Goal: Task Accomplishment & Management: Use online tool/utility

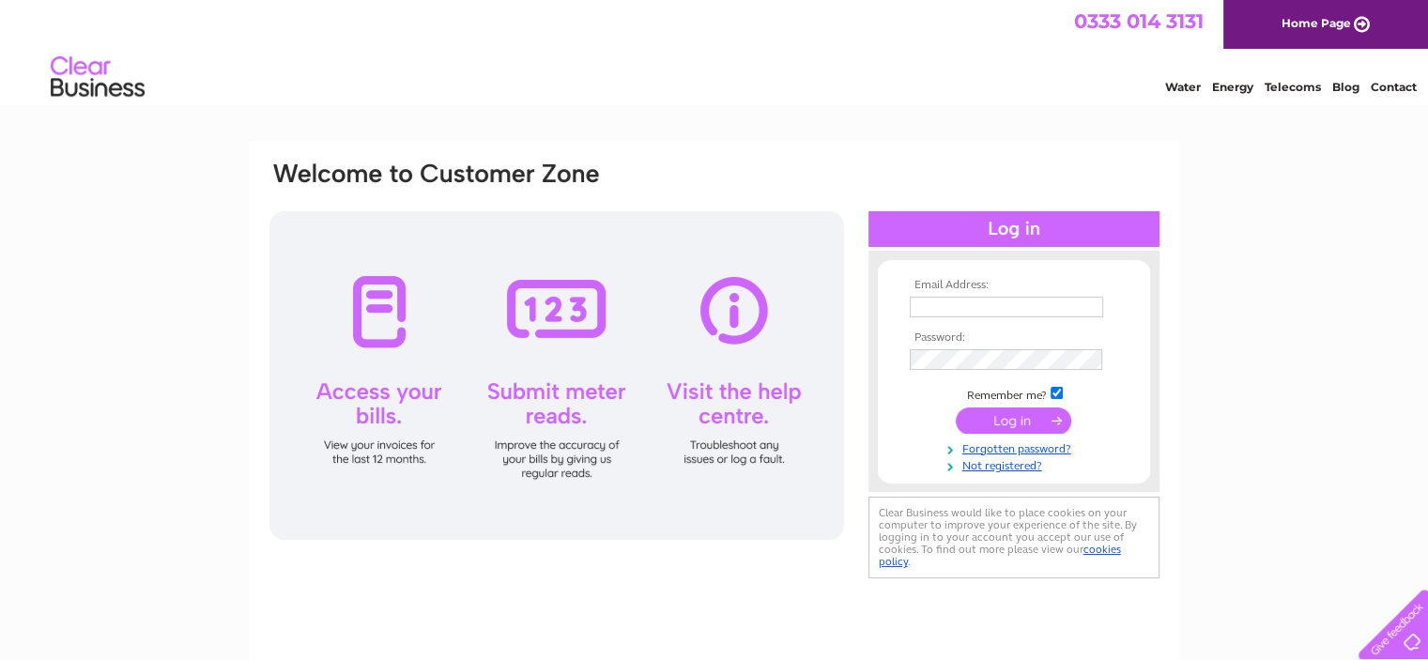
type input "theaberdeenhouse@gmail.com"
click at [988, 418] on input "submit" at bounding box center [1013, 420] width 115 height 26
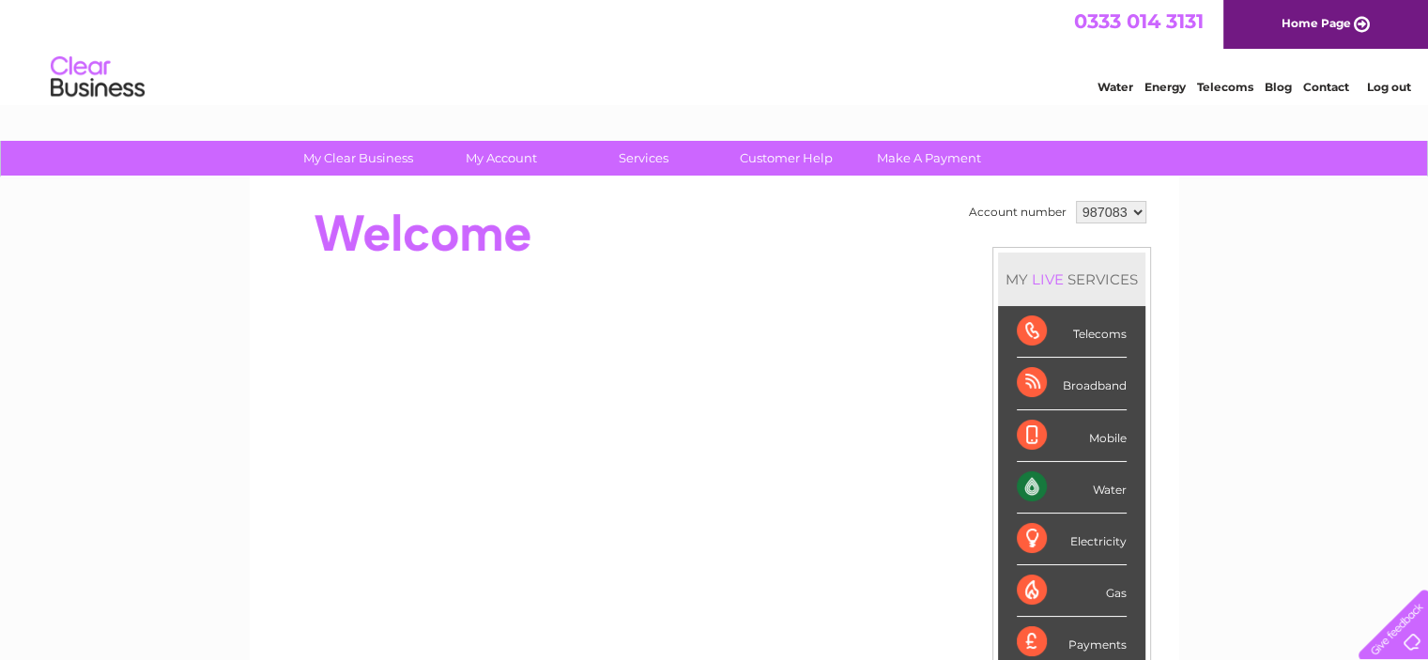
click at [1108, 87] on link "Water" at bounding box center [1115, 87] width 36 height 14
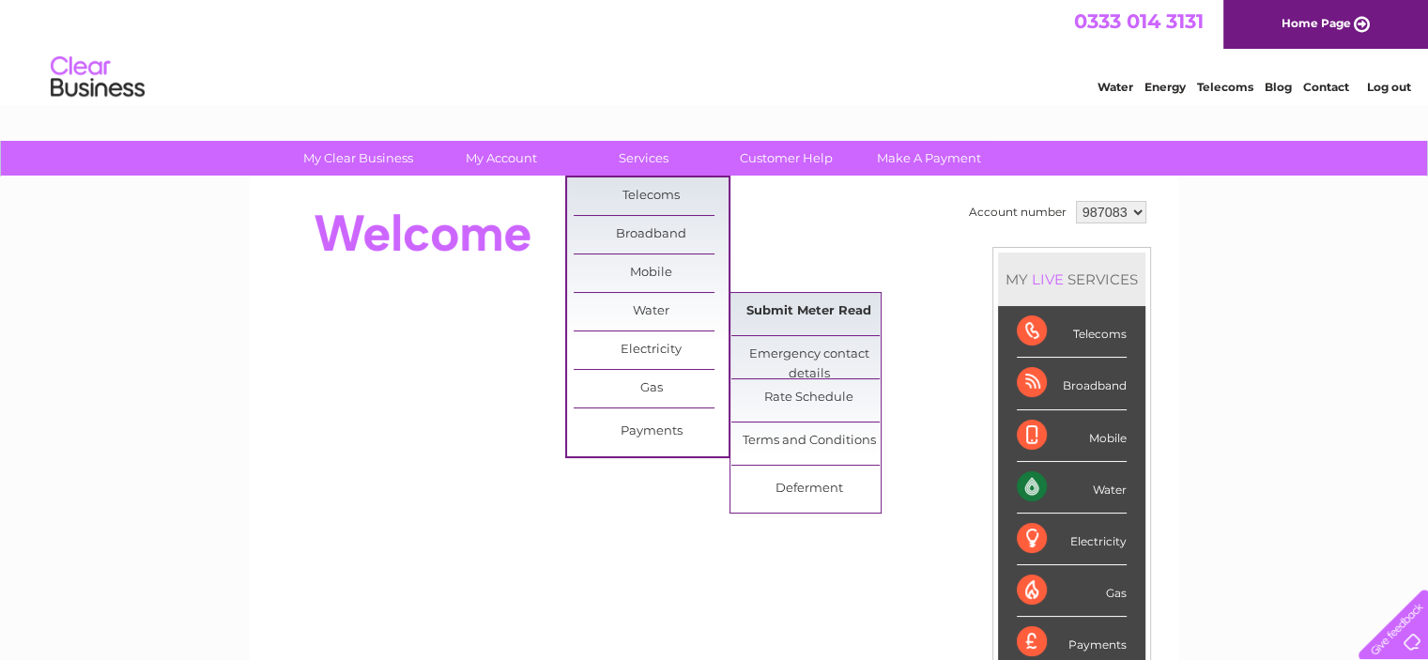
click at [762, 312] on link "Submit Meter Read" at bounding box center [808, 312] width 155 height 38
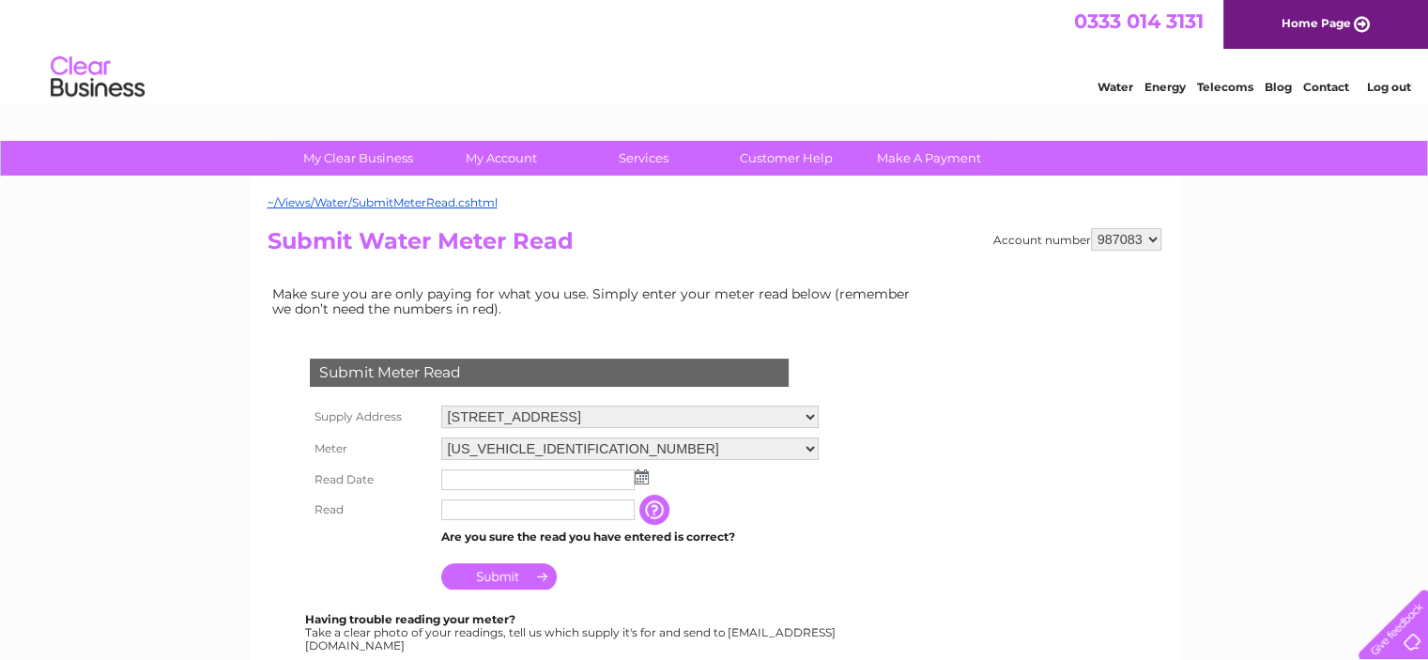
click at [640, 476] on img at bounding box center [642, 476] width 14 height 15
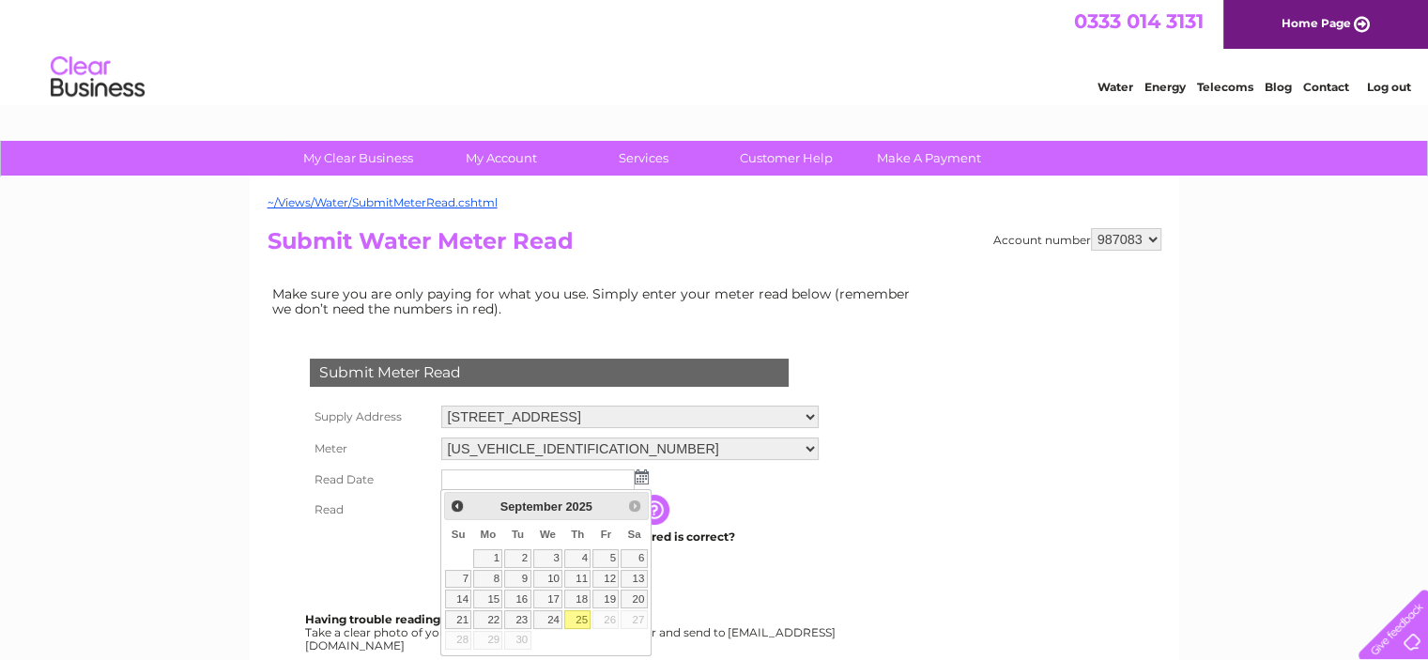
click at [587, 611] on link "25" at bounding box center [577, 619] width 26 height 19
type input "[DATE]"
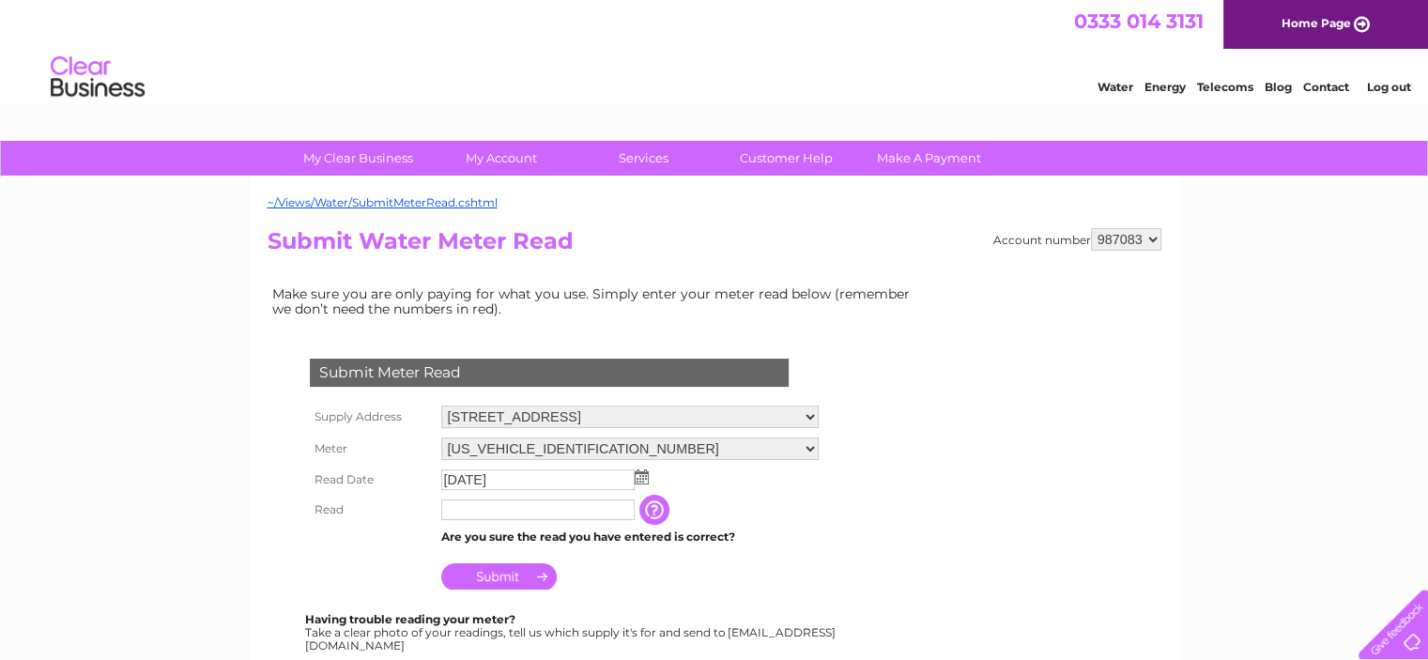
click at [471, 514] on input "text" at bounding box center [537, 509] width 193 height 21
type input "7635"
click at [503, 568] on input "Submit" at bounding box center [498, 578] width 115 height 26
